Goal: Task Accomplishment & Management: Use online tool/utility

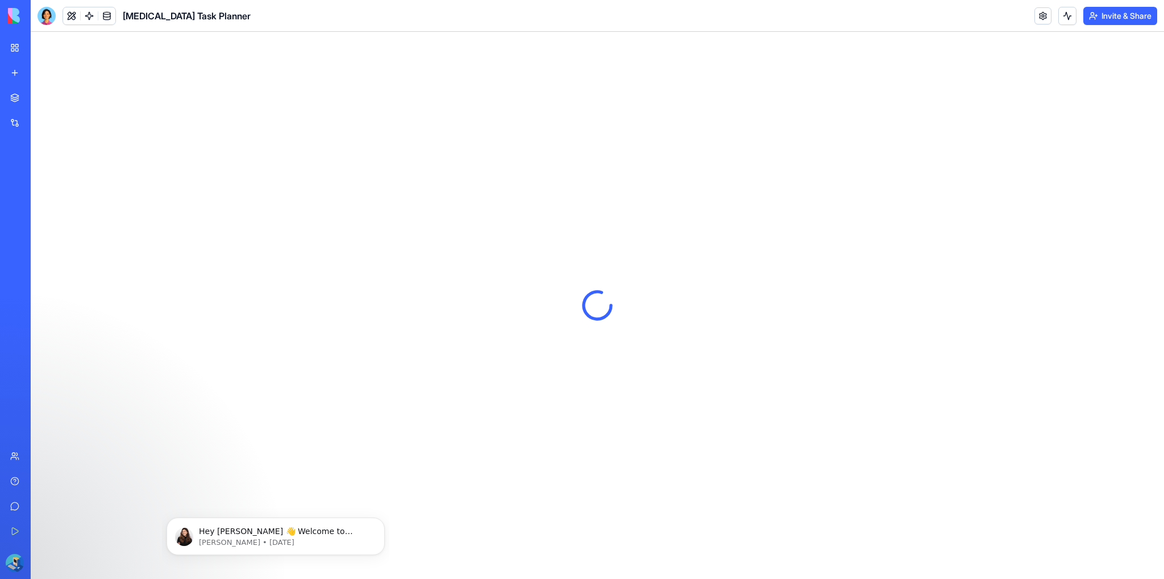
click at [42, 121] on div "Integrations" at bounding box center [34, 122] width 15 height 11
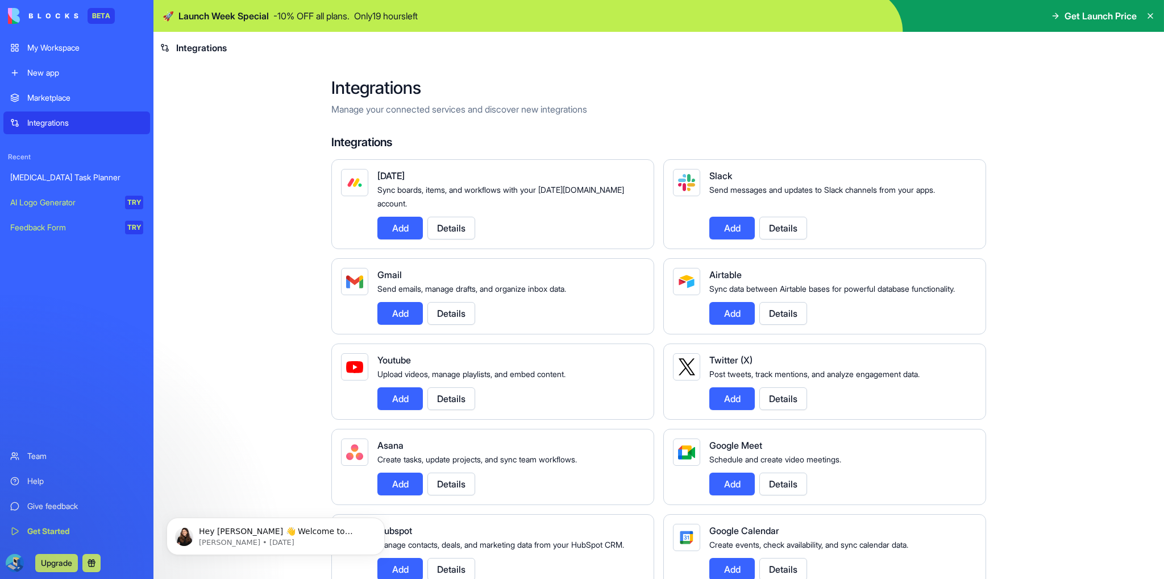
click at [74, 49] on div "My Workspace" at bounding box center [85, 47] width 116 height 11
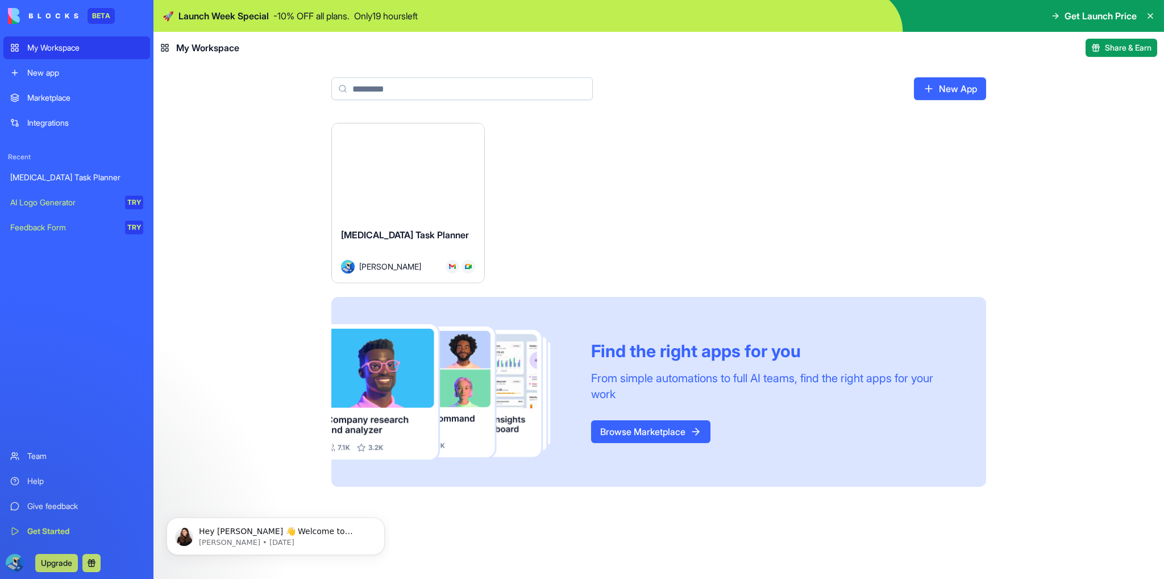
click at [431, 169] on button "Launch" at bounding box center [408, 171] width 85 height 23
